Goal: Information Seeking & Learning: Learn about a topic

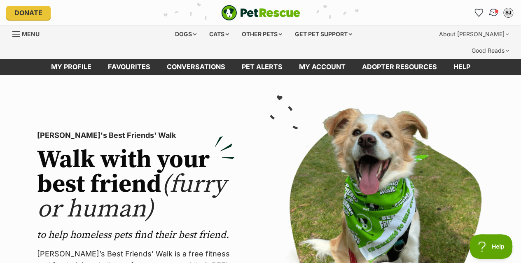
click at [494, 13] on img "Conversations" at bounding box center [493, 12] width 11 height 11
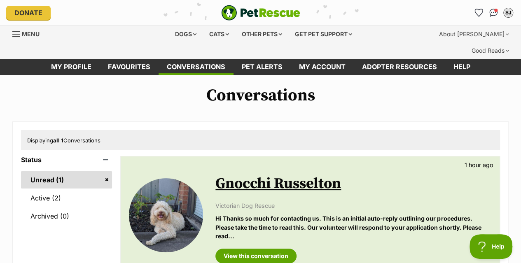
click at [240, 175] on link "Gnocchi Russelton" at bounding box center [278, 184] width 126 height 19
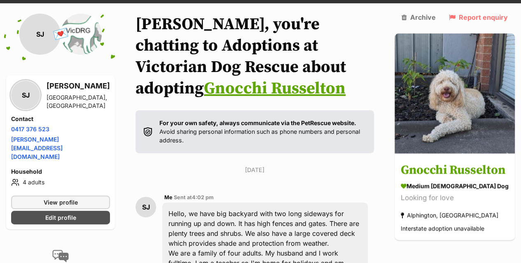
scroll to position [62, 0]
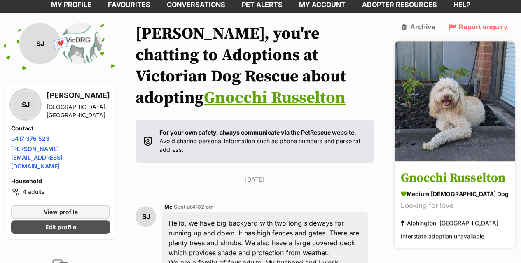
click at [432, 125] on img at bounding box center [455, 101] width 120 height 120
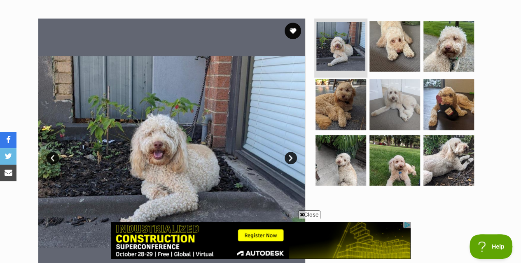
click at [343, 35] on img at bounding box center [340, 46] width 49 height 49
click at [291, 152] on link "Next" at bounding box center [291, 158] width 12 height 12
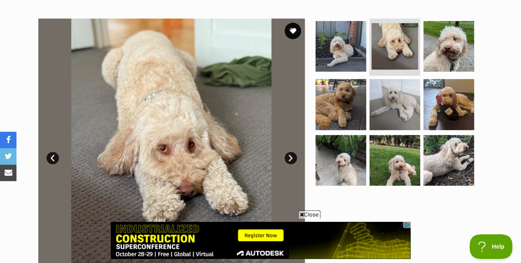
click at [291, 152] on link "Next" at bounding box center [291, 158] width 12 height 12
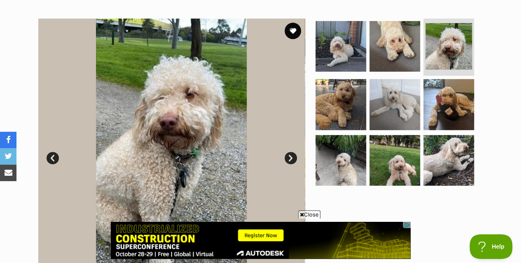
click at [291, 152] on link "Next" at bounding box center [291, 158] width 12 height 12
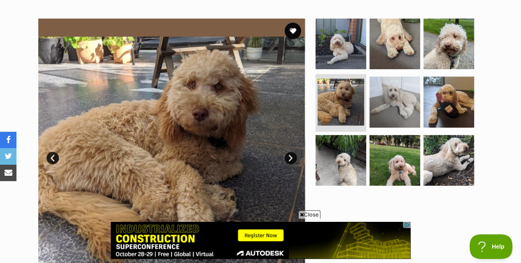
click at [291, 152] on link "Next" at bounding box center [291, 158] width 12 height 12
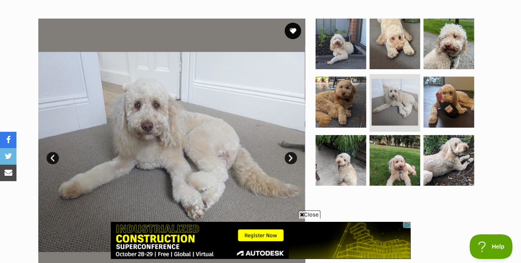
click at [291, 152] on link "Next" at bounding box center [291, 158] width 12 height 12
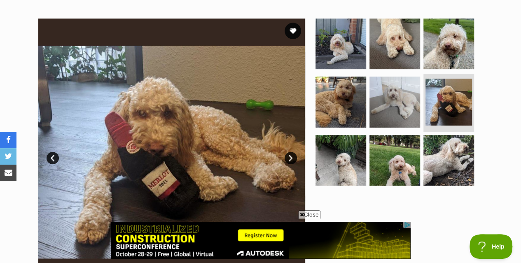
click at [291, 152] on link "Next" at bounding box center [291, 158] width 12 height 12
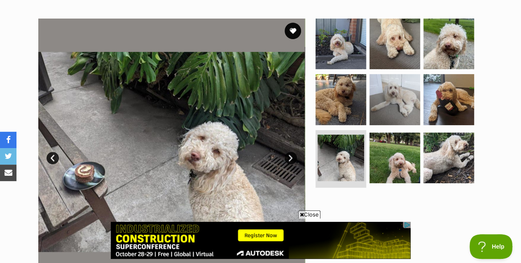
click at [291, 152] on link "Next" at bounding box center [291, 158] width 12 height 12
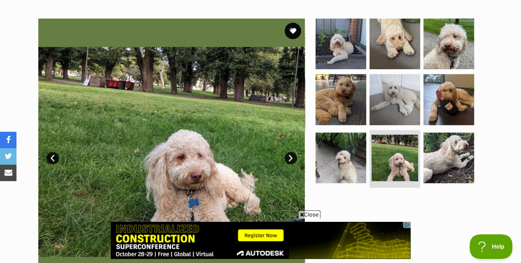
click at [291, 152] on link "Next" at bounding box center [291, 158] width 12 height 12
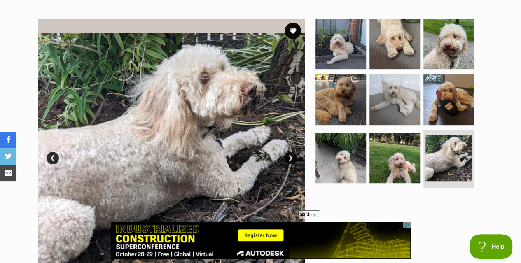
click at [291, 152] on link "Next" at bounding box center [291, 158] width 12 height 12
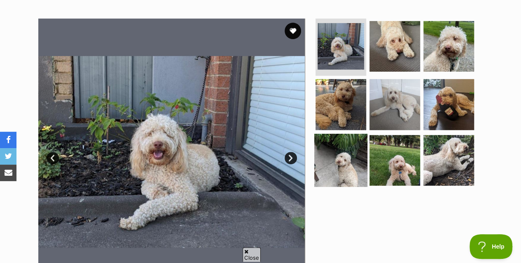
click at [338, 141] on img at bounding box center [340, 160] width 53 height 53
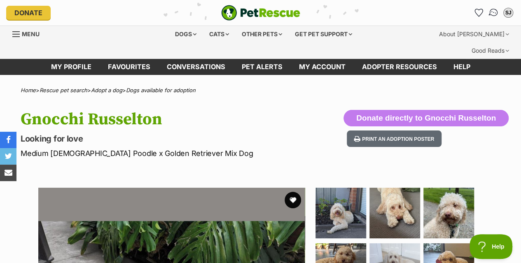
click at [489, 11] on img "Conversations" at bounding box center [493, 12] width 11 height 11
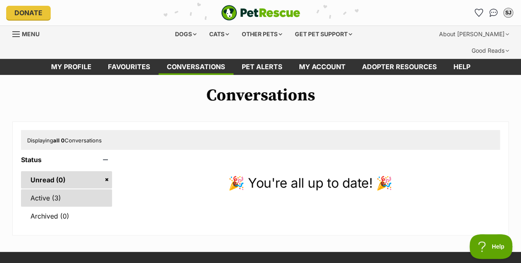
click at [66, 190] on link "Active (3)" at bounding box center [66, 198] width 91 height 17
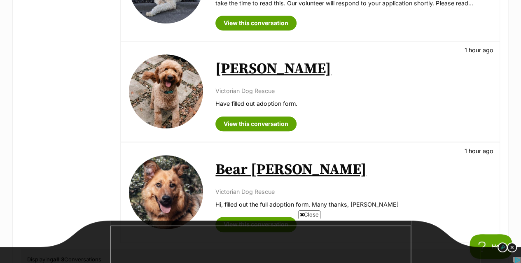
scroll to position [226, 0]
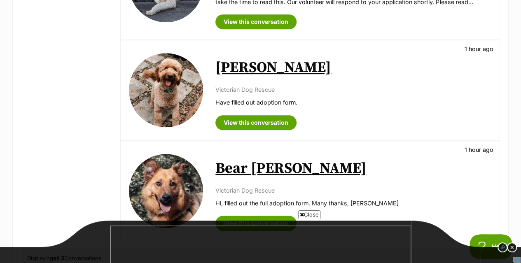
click at [247, 58] on link "Kaspar Peggoty" at bounding box center [273, 67] width 116 height 19
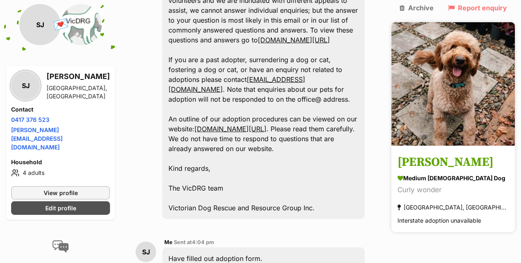
scroll to position [1287, 0]
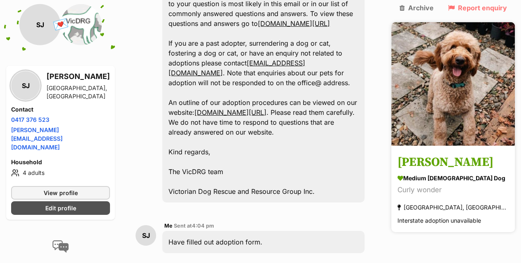
click at [465, 154] on h3 "Kaspar Peggoty" at bounding box center [453, 163] width 111 height 19
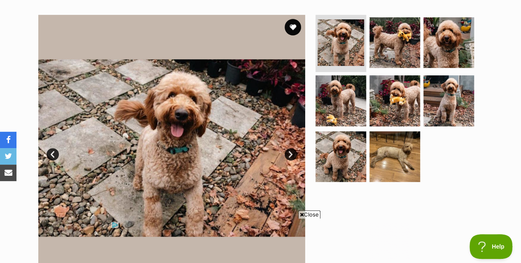
click at [292, 148] on link "Next" at bounding box center [291, 154] width 12 height 12
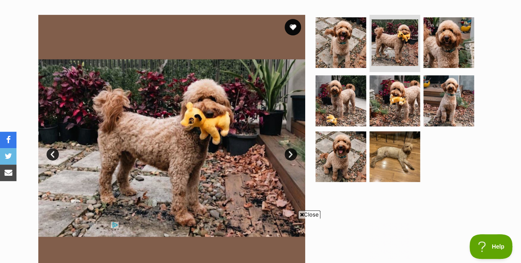
click at [292, 148] on link "Next" at bounding box center [291, 154] width 12 height 12
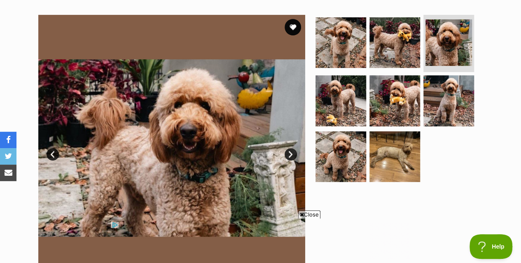
click at [292, 148] on link "Next" at bounding box center [291, 154] width 12 height 12
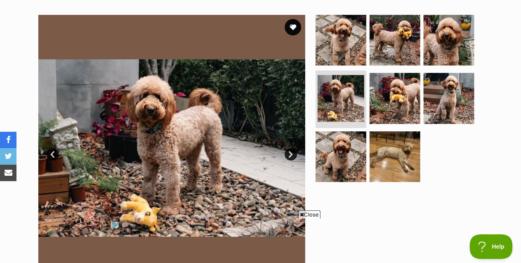
click at [56, 148] on link "Prev" at bounding box center [53, 154] width 12 height 12
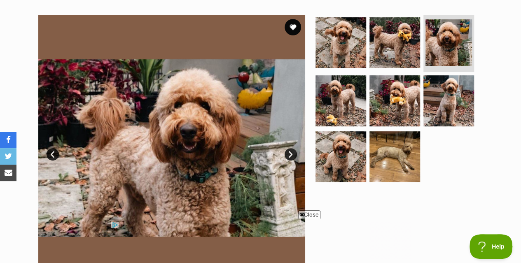
click at [290, 148] on link "Next" at bounding box center [291, 154] width 12 height 12
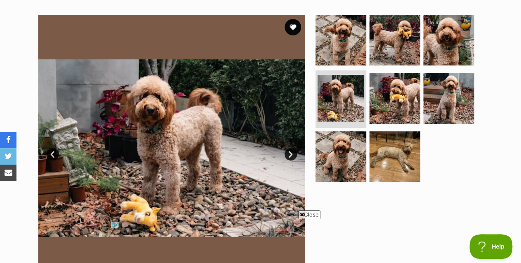
click at [290, 148] on link "Next" at bounding box center [291, 154] width 12 height 12
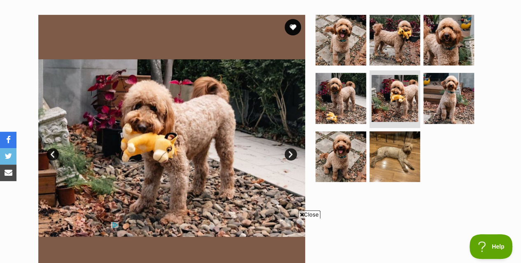
click at [290, 148] on link "Next" at bounding box center [291, 154] width 12 height 12
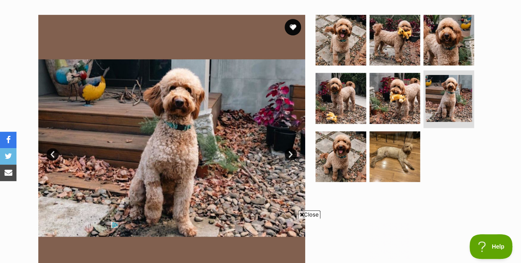
click at [290, 148] on link "Next" at bounding box center [291, 154] width 12 height 12
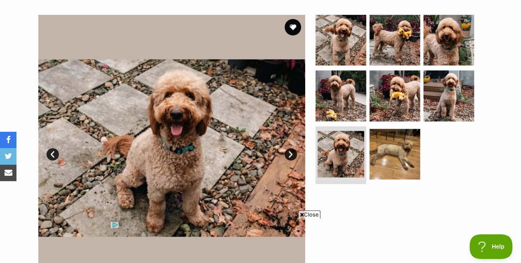
click at [290, 148] on link "Next" at bounding box center [291, 154] width 12 height 12
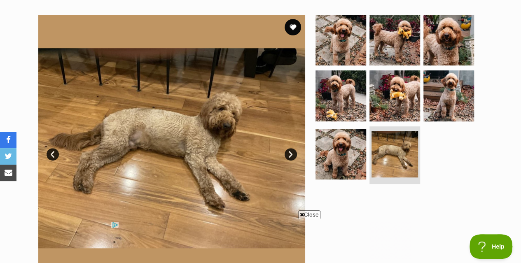
click at [290, 148] on link "Next" at bounding box center [291, 154] width 12 height 12
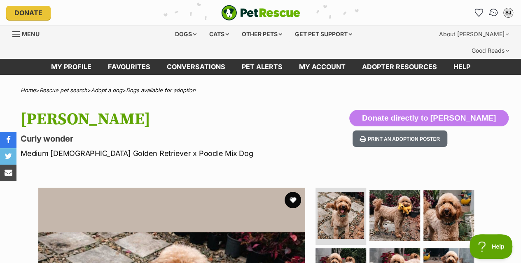
click at [490, 12] on img "Conversations" at bounding box center [493, 12] width 11 height 11
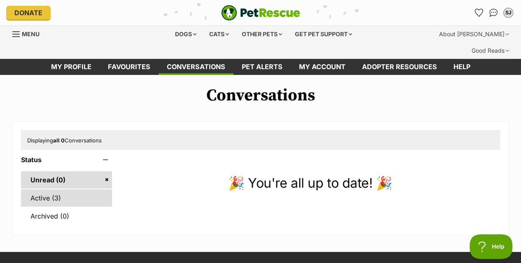
click at [49, 190] on link "Active (3)" at bounding box center [66, 198] width 91 height 17
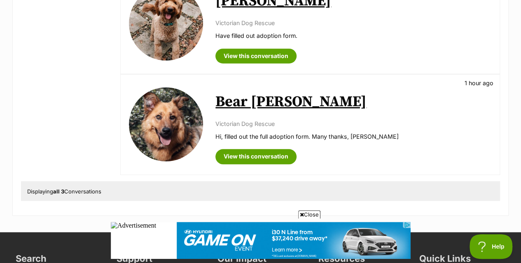
click at [228, 93] on link "Bear [PERSON_NAME]" at bounding box center [290, 102] width 151 height 19
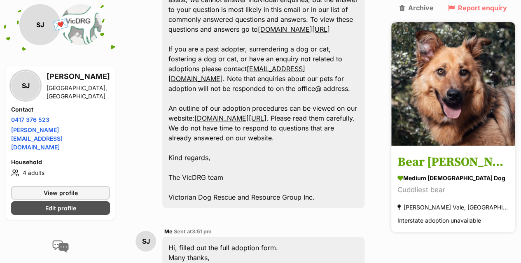
scroll to position [1406, 0]
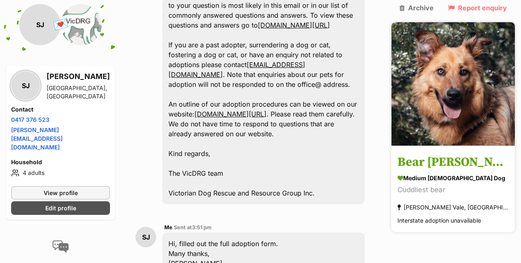
click at [441, 154] on h3 "Bear [PERSON_NAME]" at bounding box center [453, 163] width 111 height 19
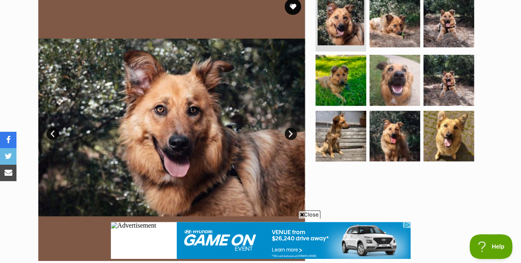
click at [292, 128] on link "Next" at bounding box center [291, 134] width 12 height 12
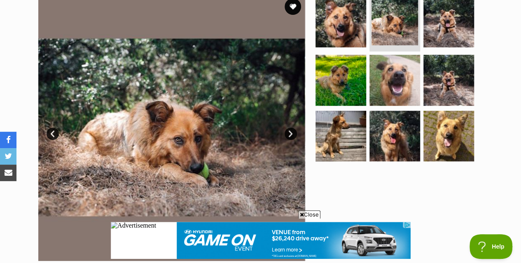
click at [292, 128] on link "Next" at bounding box center [291, 134] width 12 height 12
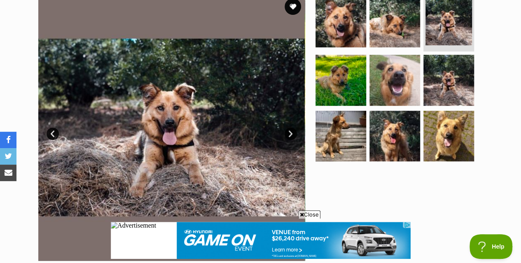
click at [292, 128] on link "Next" at bounding box center [291, 134] width 12 height 12
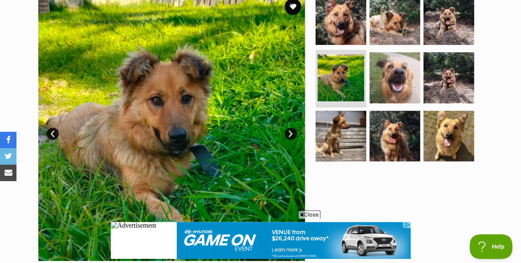
click at [292, 128] on link "Next" at bounding box center [291, 134] width 12 height 12
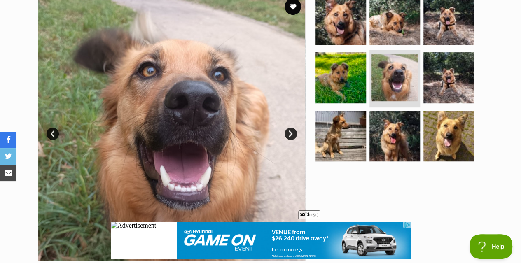
click at [292, 128] on link "Next" at bounding box center [291, 134] width 12 height 12
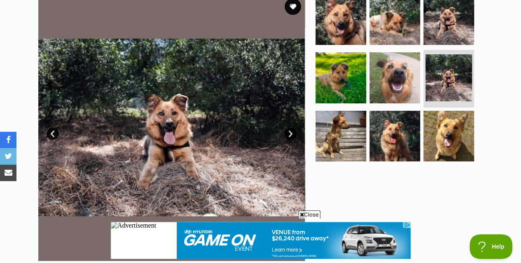
click at [292, 128] on link "Next" at bounding box center [291, 134] width 12 height 12
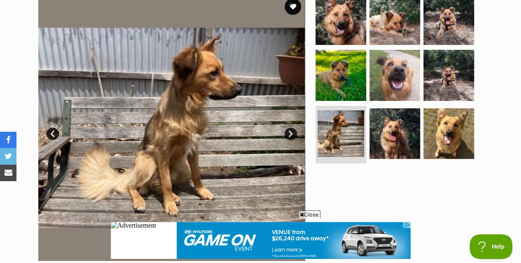
click at [292, 128] on link "Next" at bounding box center [291, 134] width 12 height 12
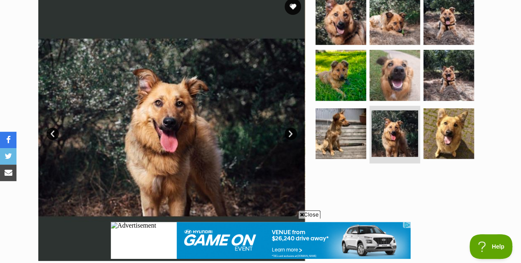
click at [292, 128] on link "Next" at bounding box center [291, 134] width 12 height 12
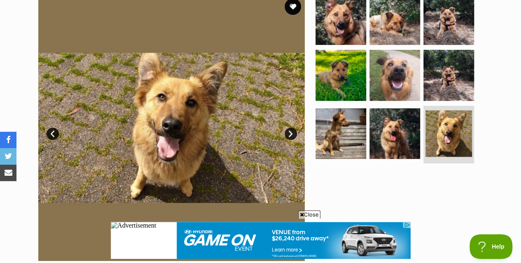
click at [292, 128] on link "Next" at bounding box center [291, 134] width 12 height 12
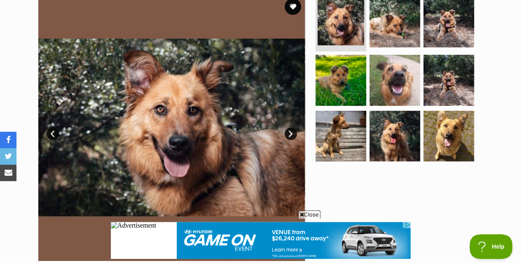
click at [292, 128] on link "Next" at bounding box center [291, 134] width 12 height 12
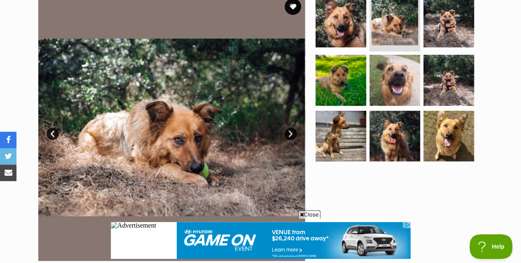
click at [292, 128] on link "Next" at bounding box center [291, 134] width 12 height 12
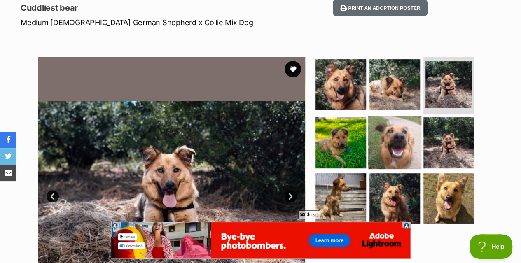
click at [395, 123] on img at bounding box center [394, 142] width 53 height 53
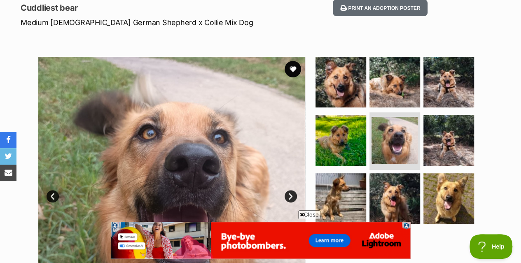
click at [291, 190] on link "Next" at bounding box center [291, 196] width 12 height 12
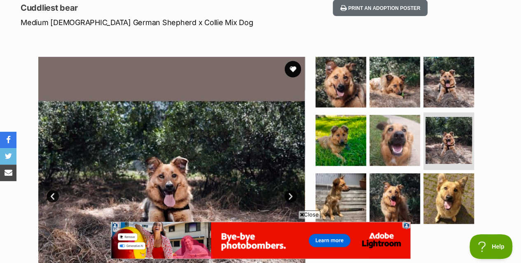
click at [291, 190] on link "Next" at bounding box center [291, 196] width 12 height 12
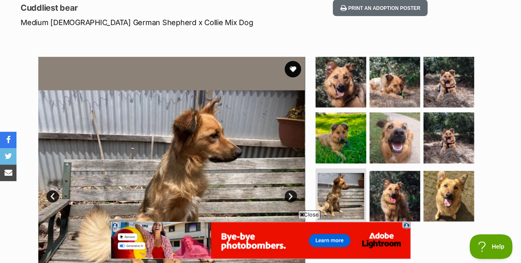
click at [291, 190] on link "Next" at bounding box center [291, 196] width 12 height 12
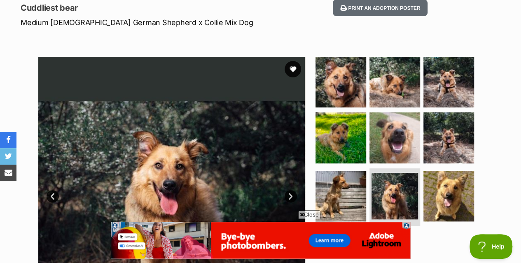
click at [291, 190] on link "Next" at bounding box center [291, 196] width 12 height 12
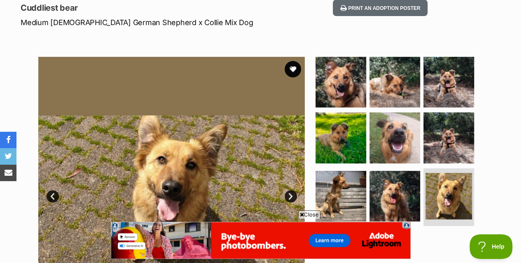
click at [291, 190] on link "Next" at bounding box center [291, 196] width 12 height 12
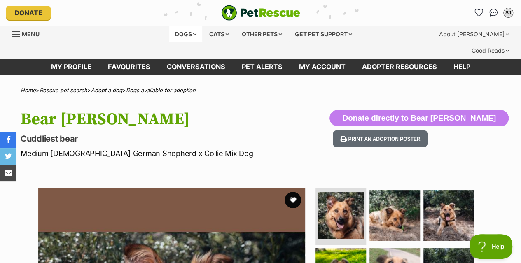
click at [182, 30] on div "Dogs" at bounding box center [185, 34] width 33 height 16
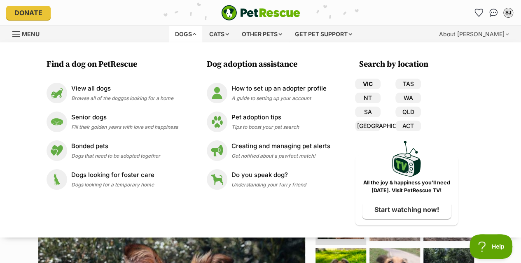
click at [366, 80] on link "VIC" at bounding box center [368, 84] width 26 height 11
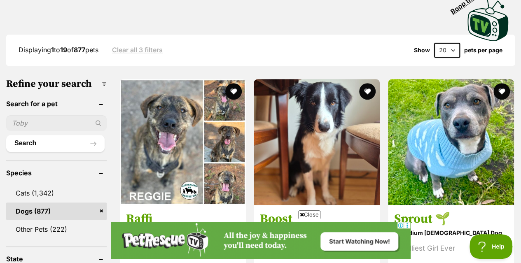
click at [35, 115] on input "text" at bounding box center [56, 123] width 101 height 16
type input "Bear"
click at [6, 135] on button "Search" at bounding box center [55, 143] width 98 height 16
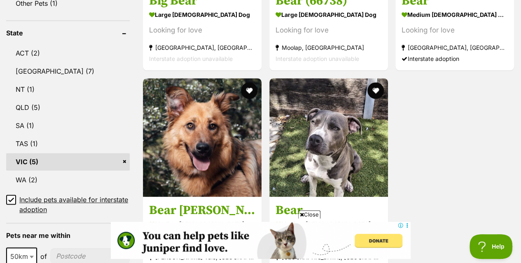
scroll to position [440, 0]
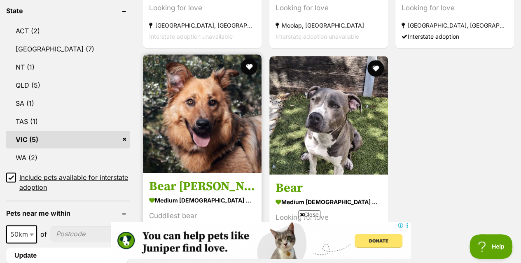
click at [201, 121] on img at bounding box center [202, 113] width 119 height 119
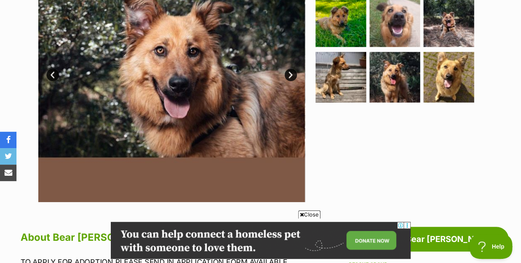
scroll to position [231, 0]
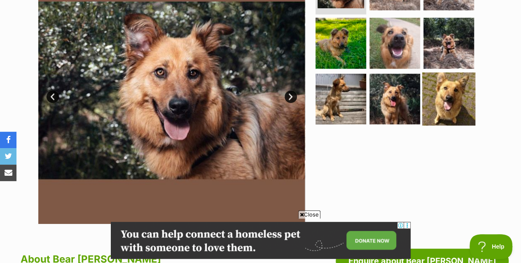
click at [452, 87] on img at bounding box center [448, 99] width 53 height 53
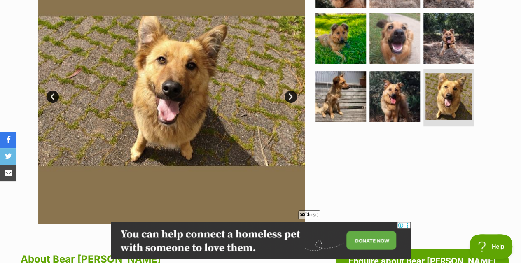
click at [293, 91] on link "Next" at bounding box center [291, 97] width 12 height 12
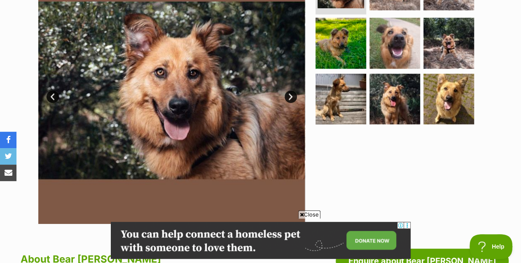
click at [293, 91] on link "Next" at bounding box center [291, 97] width 12 height 12
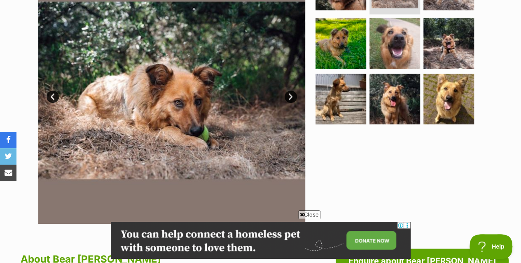
click at [293, 91] on link "Next" at bounding box center [291, 97] width 12 height 12
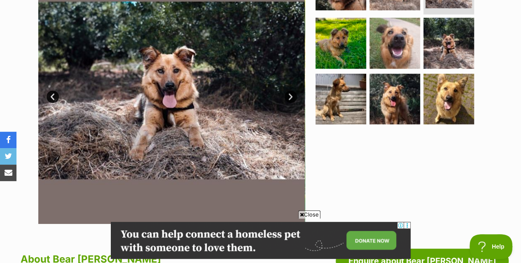
click at [293, 91] on link "Next" at bounding box center [291, 97] width 12 height 12
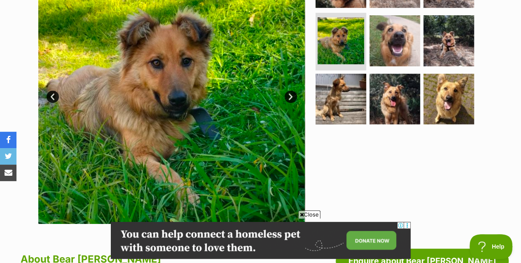
click at [293, 91] on link "Next" at bounding box center [291, 97] width 12 height 12
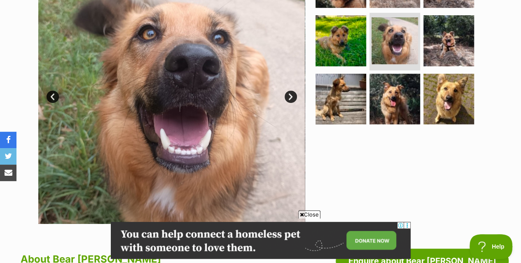
click at [293, 91] on link "Next" at bounding box center [291, 97] width 12 height 12
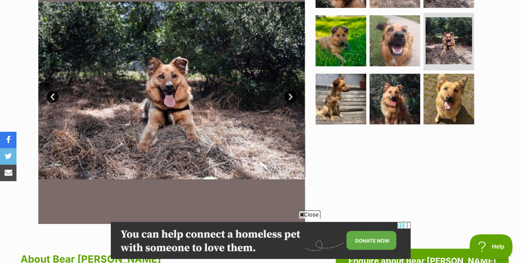
click at [293, 91] on link "Next" at bounding box center [291, 97] width 12 height 12
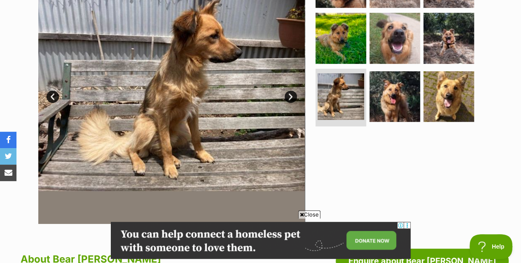
click at [286, 91] on link "Next" at bounding box center [291, 97] width 12 height 12
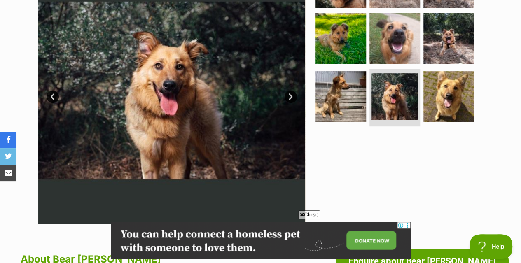
click at [286, 91] on link "Next" at bounding box center [291, 97] width 12 height 12
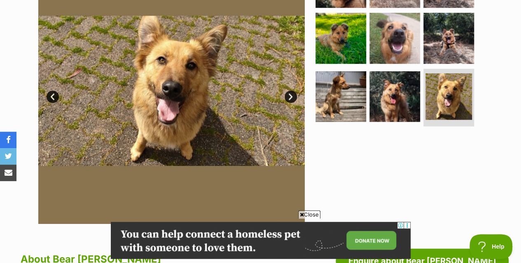
click at [286, 91] on link "Next" at bounding box center [291, 97] width 12 height 12
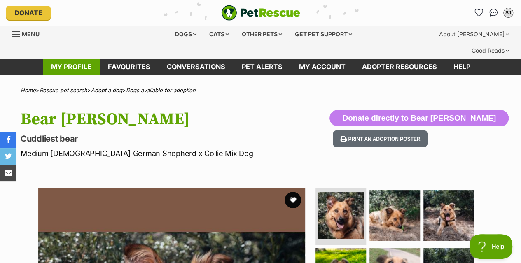
scroll to position [0, 0]
click at [68, 59] on link "My profile" at bounding box center [71, 67] width 57 height 16
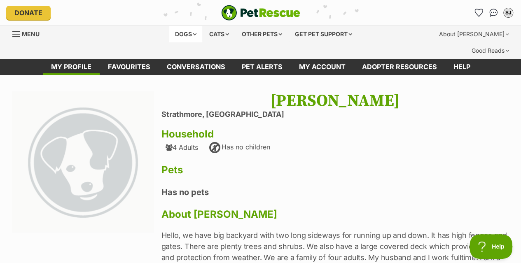
click at [185, 30] on div "Dogs" at bounding box center [185, 34] width 33 height 16
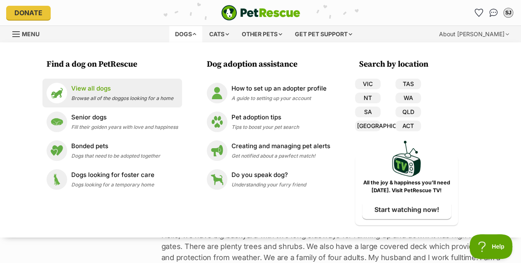
click at [87, 91] on p "View all dogs" at bounding box center [122, 88] width 102 height 9
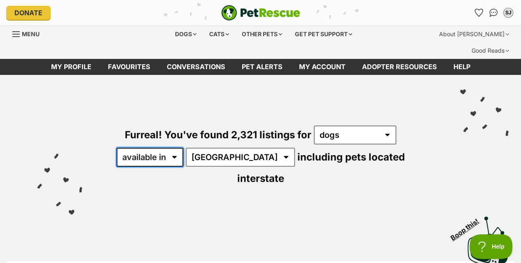
click at [173, 148] on select "available in located in" at bounding box center [150, 157] width 67 height 19
select select "disabled"
click at [117, 148] on select "available in located in" at bounding box center [150, 157] width 67 height 19
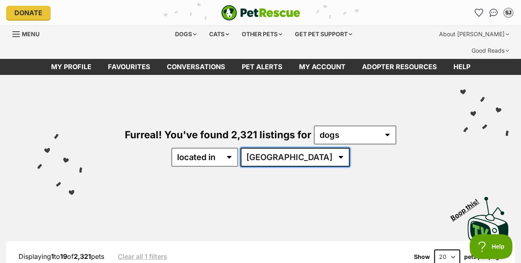
click at [316, 148] on select "[GEOGRAPHIC_DATA] [GEOGRAPHIC_DATA] [GEOGRAPHIC_DATA] [GEOGRAPHIC_DATA] SA [GEO…" at bounding box center [295, 157] width 109 height 19
select select "VIC"
click at [266, 148] on select "[GEOGRAPHIC_DATA] [GEOGRAPHIC_DATA] [GEOGRAPHIC_DATA] [GEOGRAPHIC_DATA] SA [GEO…" at bounding box center [295, 157] width 109 height 19
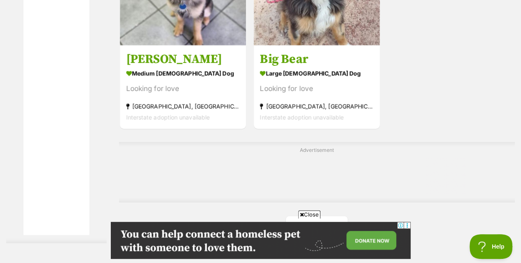
scroll to position [1873, 0]
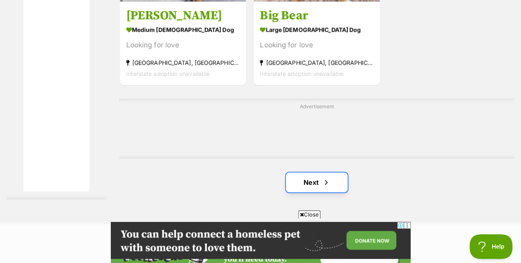
click at [323, 175] on link "Next" at bounding box center [317, 183] width 62 height 20
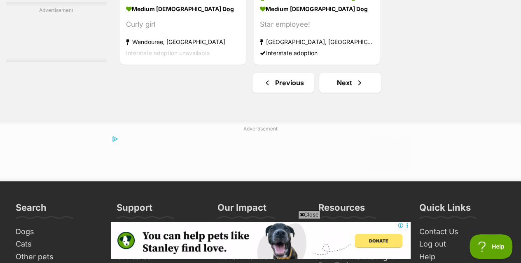
scroll to position [2005, 0]
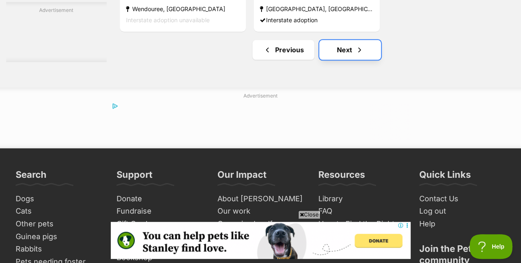
click at [352, 40] on link "Next" at bounding box center [350, 50] width 62 height 20
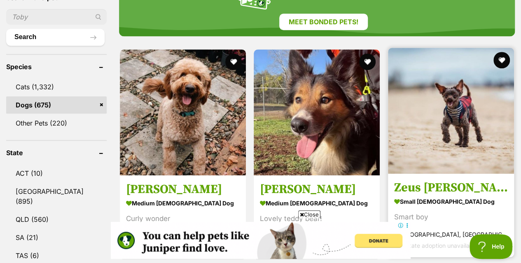
click at [449, 102] on img at bounding box center [451, 111] width 126 height 126
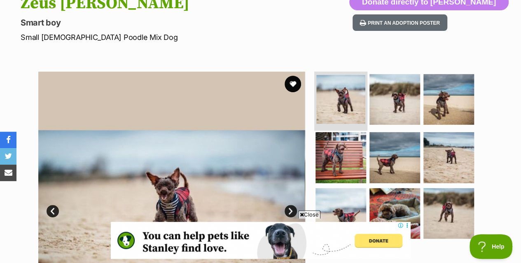
click at [339, 88] on img at bounding box center [340, 99] width 49 height 49
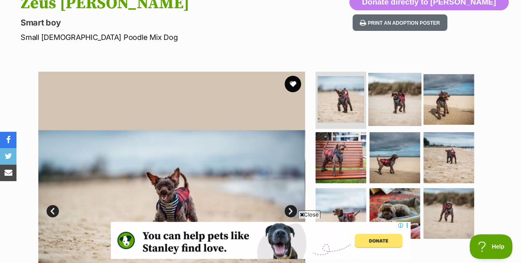
click at [394, 86] on img at bounding box center [394, 99] width 53 height 53
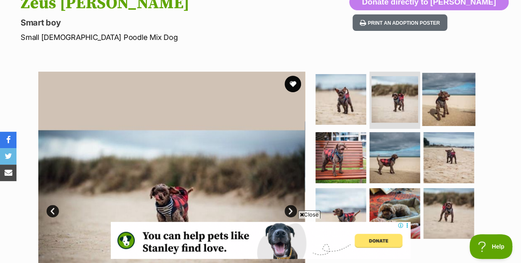
click at [455, 82] on img at bounding box center [448, 99] width 53 height 53
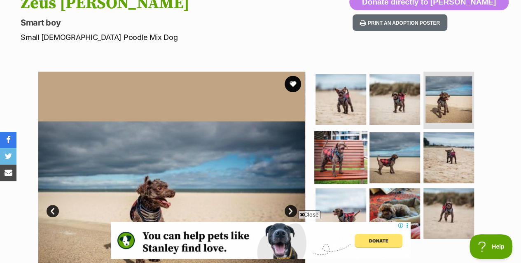
click at [339, 138] on img at bounding box center [340, 157] width 53 height 53
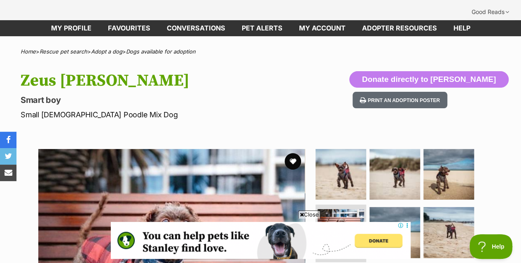
scroll to position [39, 0]
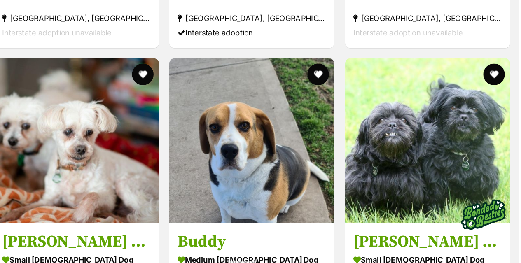
scroll to position [524, 0]
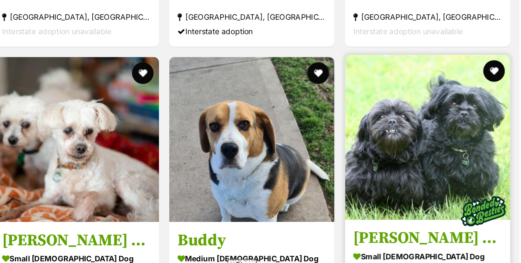
click at [439, 144] on img at bounding box center [451, 117] width 126 height 126
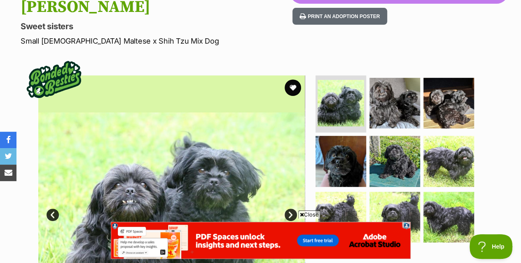
scroll to position [143, 0]
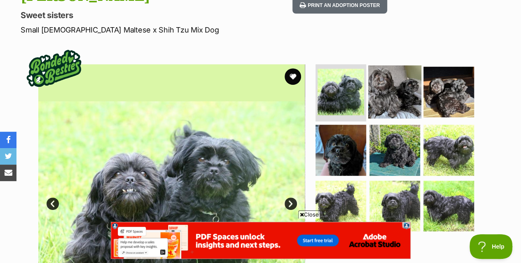
click at [392, 65] on img at bounding box center [394, 91] width 53 height 53
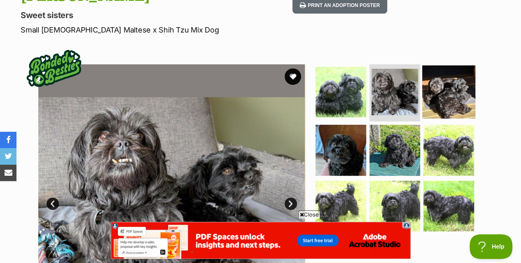
click at [442, 65] on img at bounding box center [448, 91] width 53 height 53
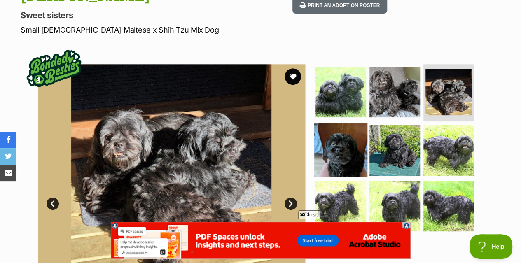
click at [338, 124] on img at bounding box center [340, 150] width 53 height 53
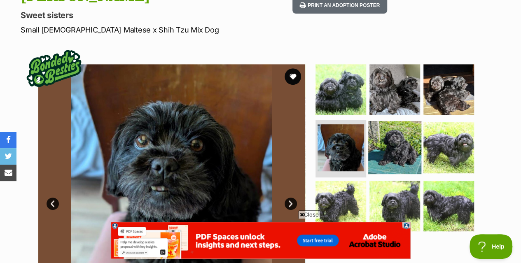
click at [384, 121] on img at bounding box center [394, 147] width 53 height 53
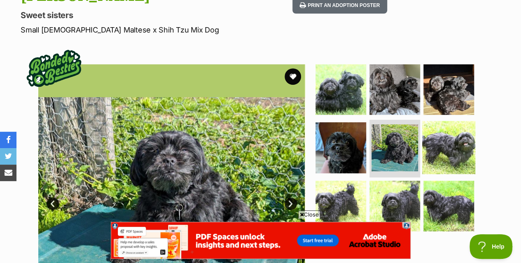
click at [455, 121] on img at bounding box center [448, 147] width 53 height 53
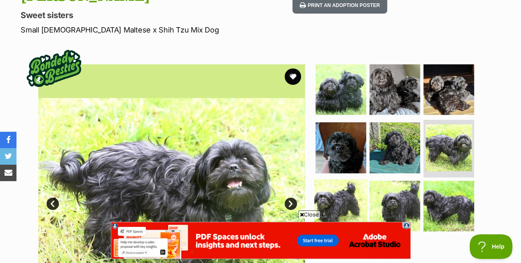
click at [336, 180] on img at bounding box center [340, 206] width 53 height 53
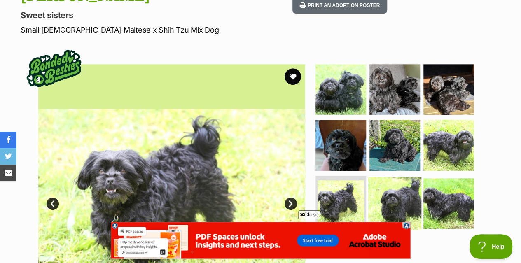
click at [405, 177] on img at bounding box center [394, 203] width 53 height 53
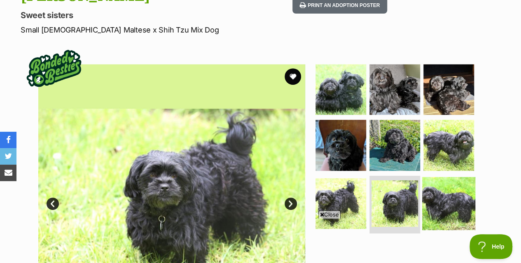
click at [455, 177] on img at bounding box center [448, 203] width 53 height 53
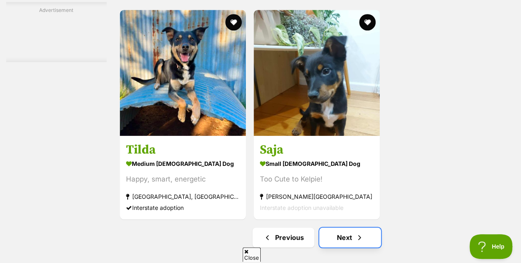
click at [357, 233] on span "Next page" at bounding box center [360, 238] width 8 height 10
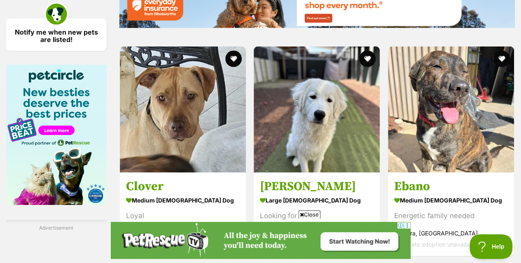
scroll to position [1284, 0]
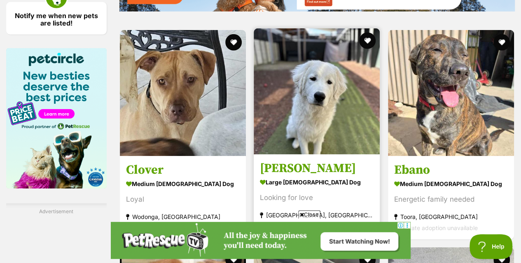
click at [325, 122] on img at bounding box center [317, 91] width 126 height 126
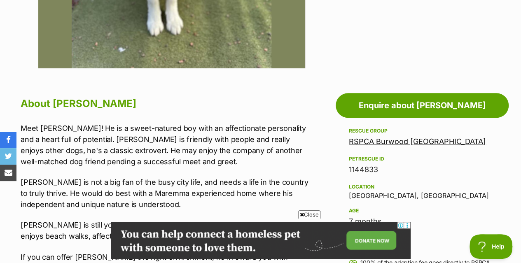
scroll to position [389, 0]
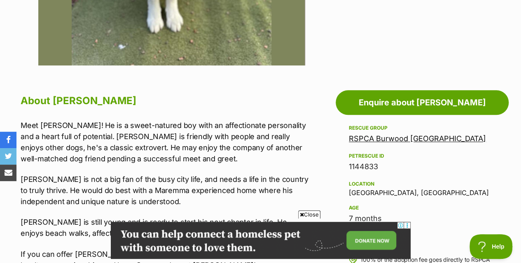
click at [314, 215] on span "Close" at bounding box center [309, 215] width 22 height 8
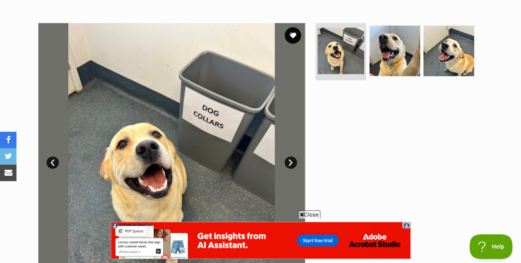
click at [311, 215] on span "Close" at bounding box center [309, 215] width 22 height 8
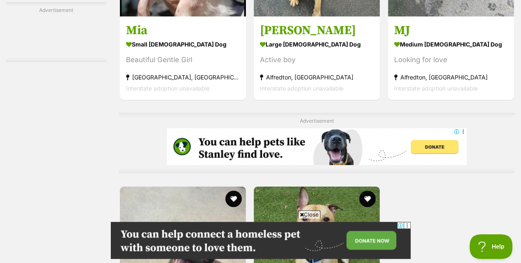
scroll to position [1646, 0]
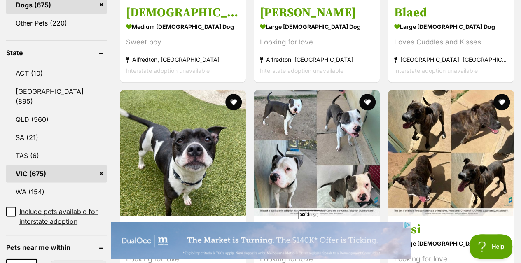
scroll to position [420, 0]
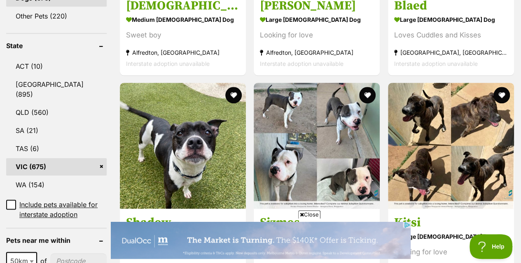
click at [318, 217] on span "Close" at bounding box center [309, 215] width 22 height 8
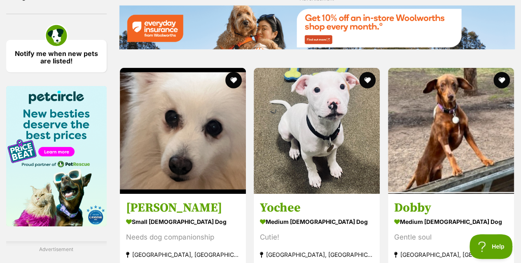
scroll to position [1246, 0]
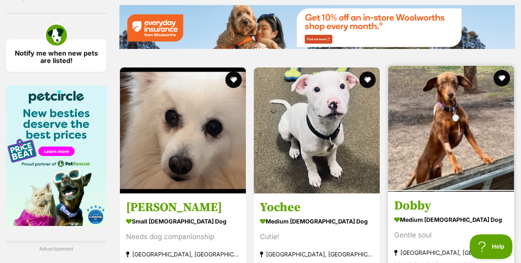
click at [472, 142] on img at bounding box center [451, 129] width 126 height 126
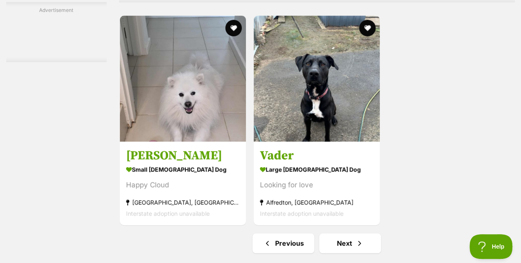
scroll to position [1837, 0]
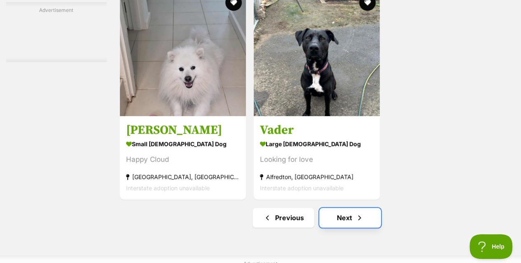
click at [357, 213] on span "Next page" at bounding box center [360, 218] width 8 height 10
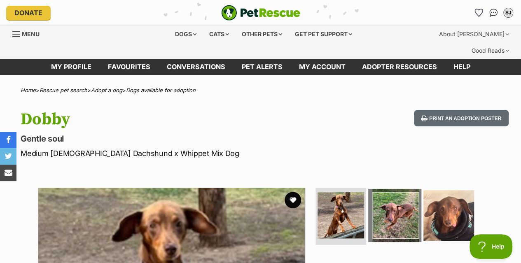
click at [402, 201] on img at bounding box center [394, 215] width 53 height 53
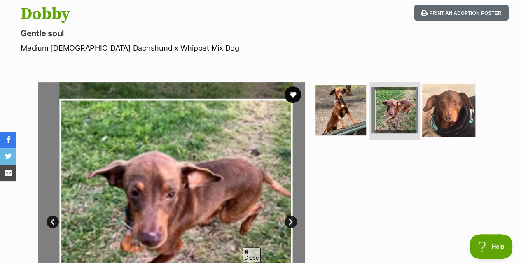
click at [454, 104] on img at bounding box center [448, 109] width 53 height 53
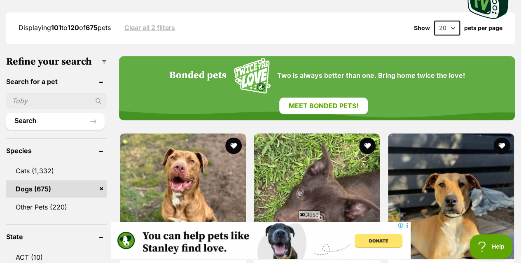
click at [319, 213] on span "Close" at bounding box center [309, 215] width 22 height 8
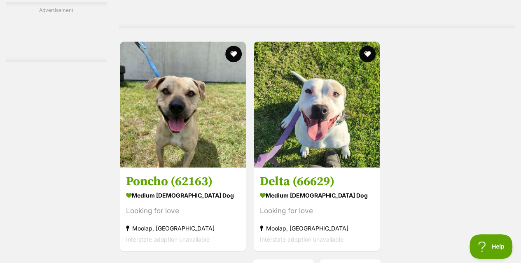
scroll to position [1863, 0]
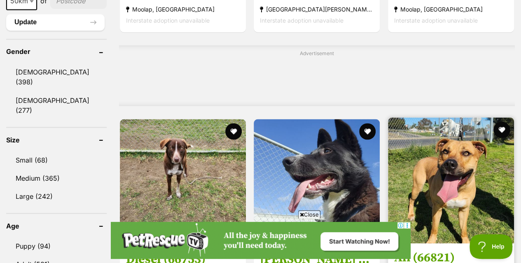
click at [454, 188] on img at bounding box center [451, 180] width 126 height 126
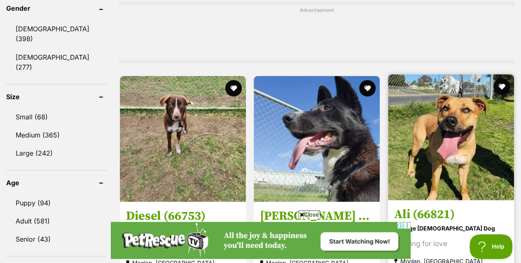
scroll to position [738, 0]
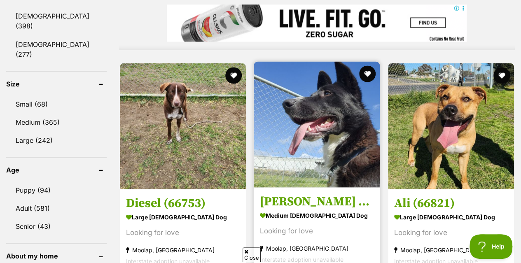
click at [327, 135] on img at bounding box center [317, 124] width 126 height 126
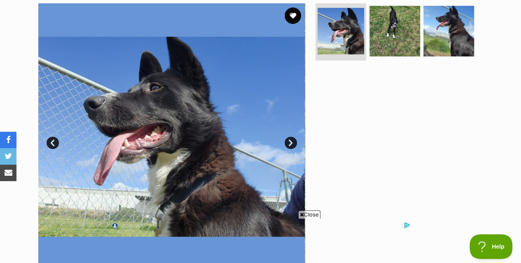
click at [320, 215] on span "Close" at bounding box center [309, 215] width 22 height 8
click at [292, 137] on link "Next" at bounding box center [291, 143] width 12 height 12
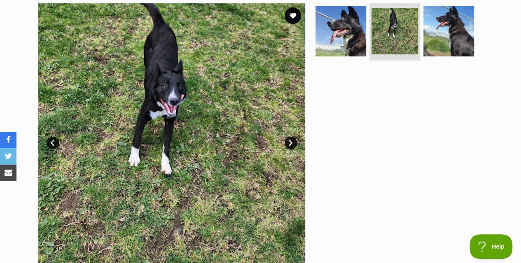
click at [293, 137] on link "Next" at bounding box center [291, 143] width 12 height 12
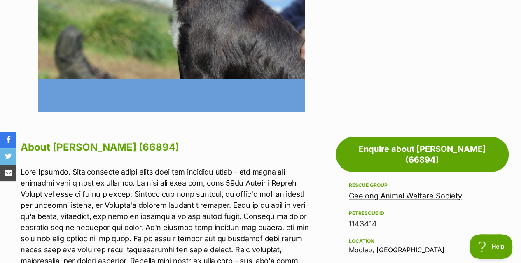
scroll to position [346, 0]
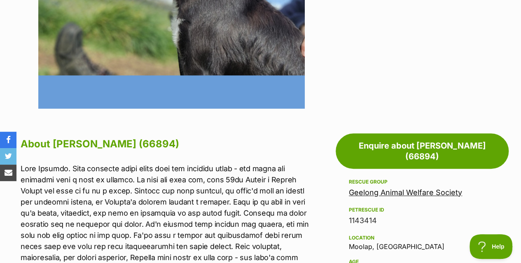
click at [432, 259] on div "Age" at bounding box center [422, 262] width 147 height 7
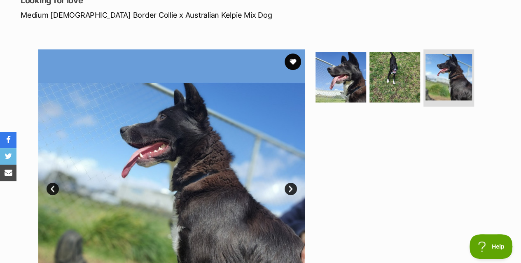
scroll to position [136, 0]
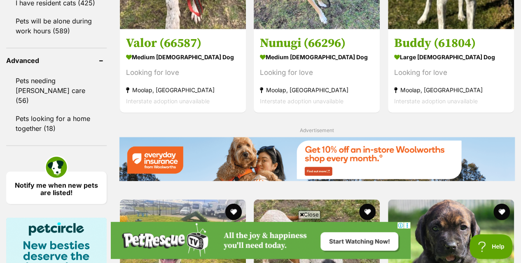
click at [308, 214] on span "Close" at bounding box center [309, 215] width 22 height 8
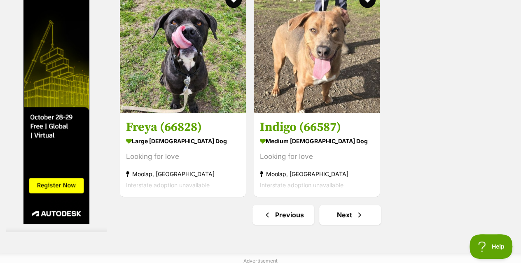
scroll to position [1846, 0]
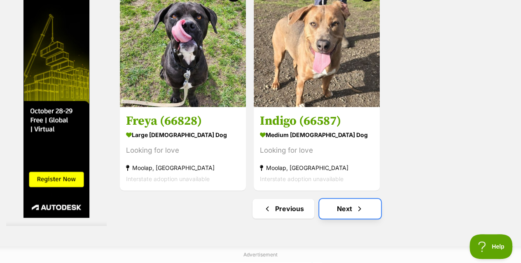
click at [363, 204] on span "Next page" at bounding box center [360, 209] width 8 height 10
